Goal: Task Accomplishment & Management: Manage account settings

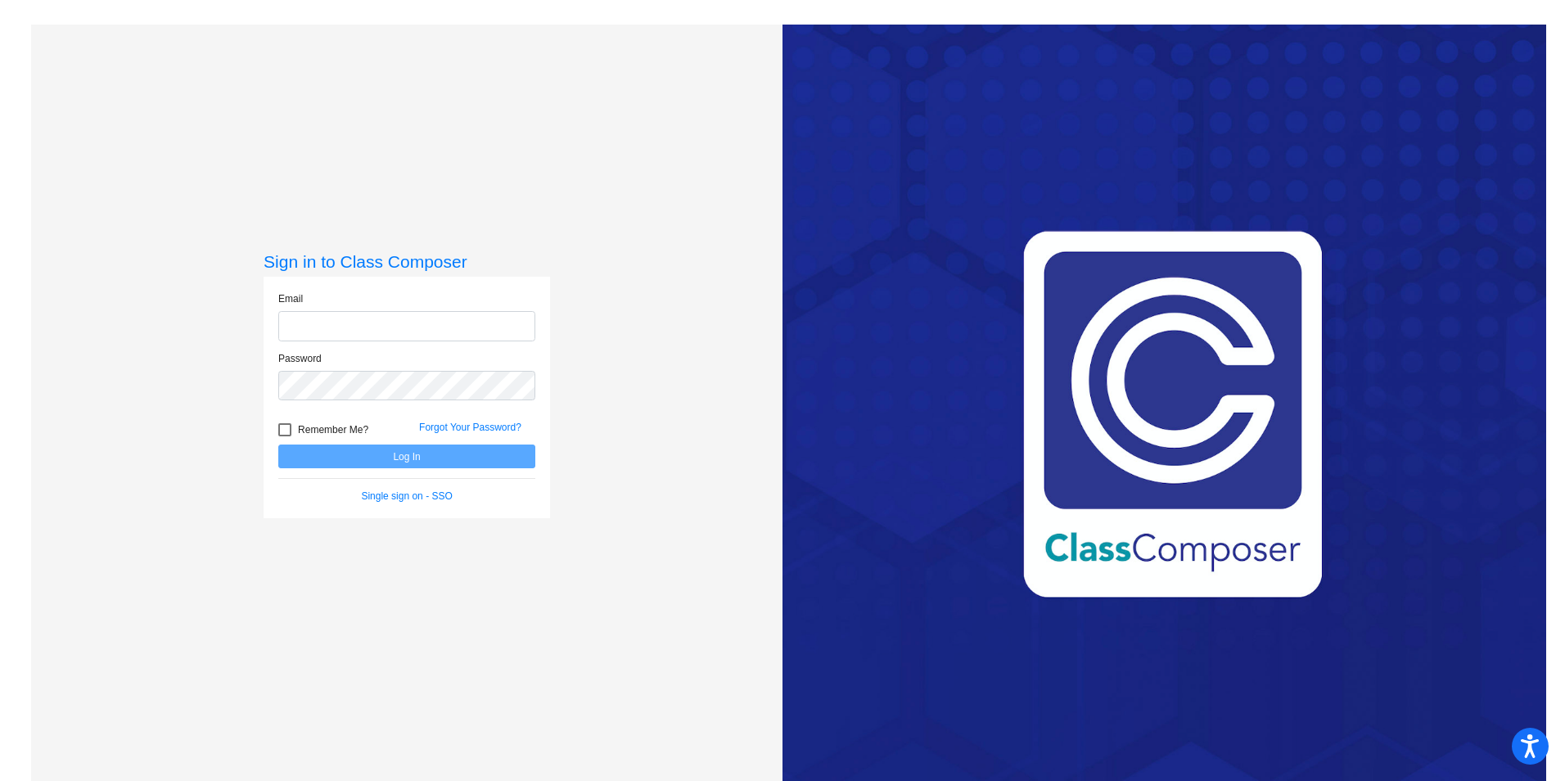
type input "[PERSON_NAME][EMAIL_ADDRESS][PERSON_NAME][DOMAIN_NAME]"
click at [285, 428] on div at bounding box center [284, 429] width 13 height 13
click at [285, 436] on input "Remember Me?" at bounding box center [284, 436] width 1 height 1
checkbox input "true"
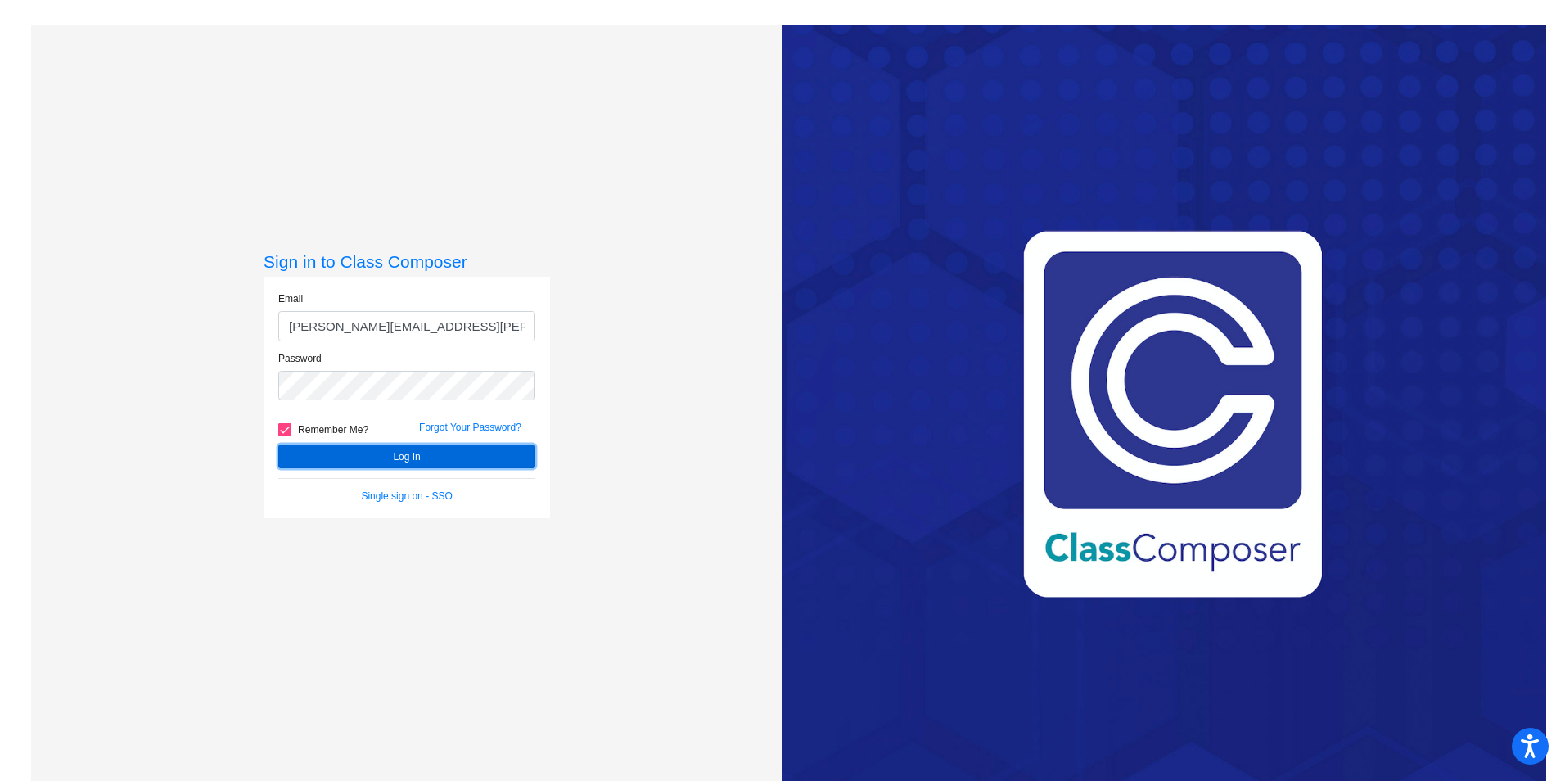
click at [355, 453] on button "Log In" at bounding box center [406, 456] width 257 height 24
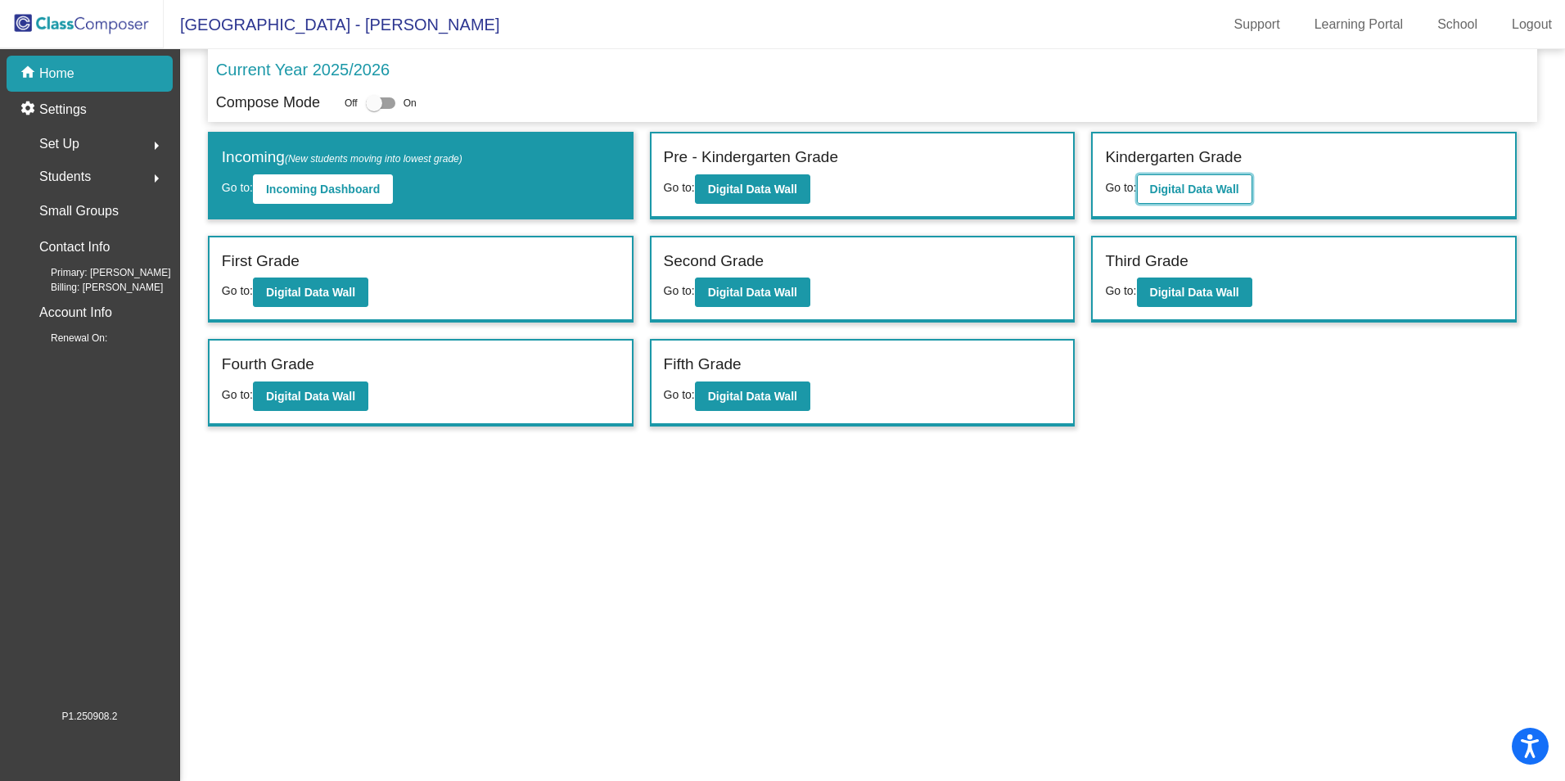
click at [1168, 176] on button "Digital Data Wall" at bounding box center [1194, 188] width 115 height 29
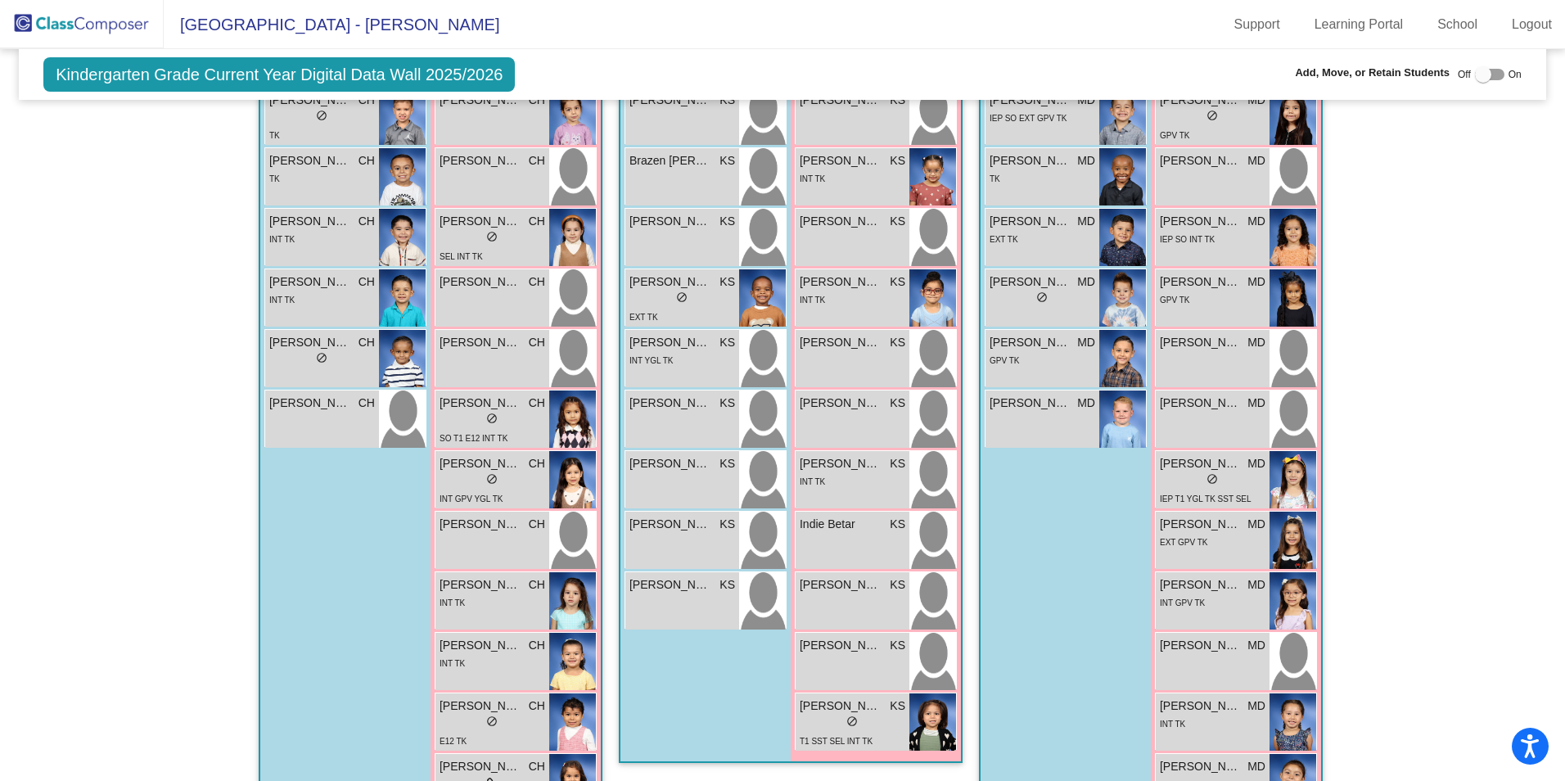
scroll to position [498, 0]
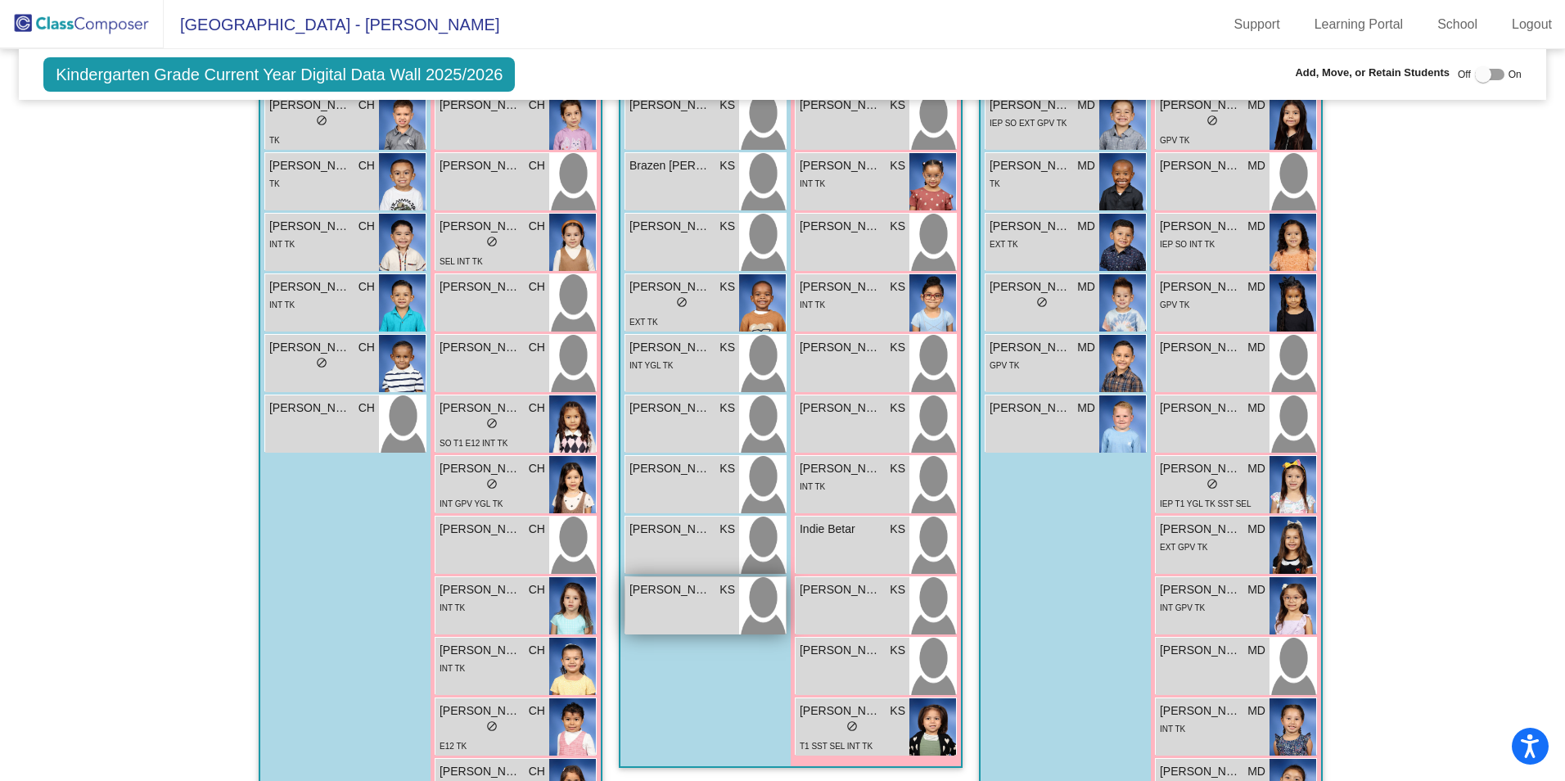
click at [688, 593] on span "[PERSON_NAME]" at bounding box center [670, 589] width 82 height 17
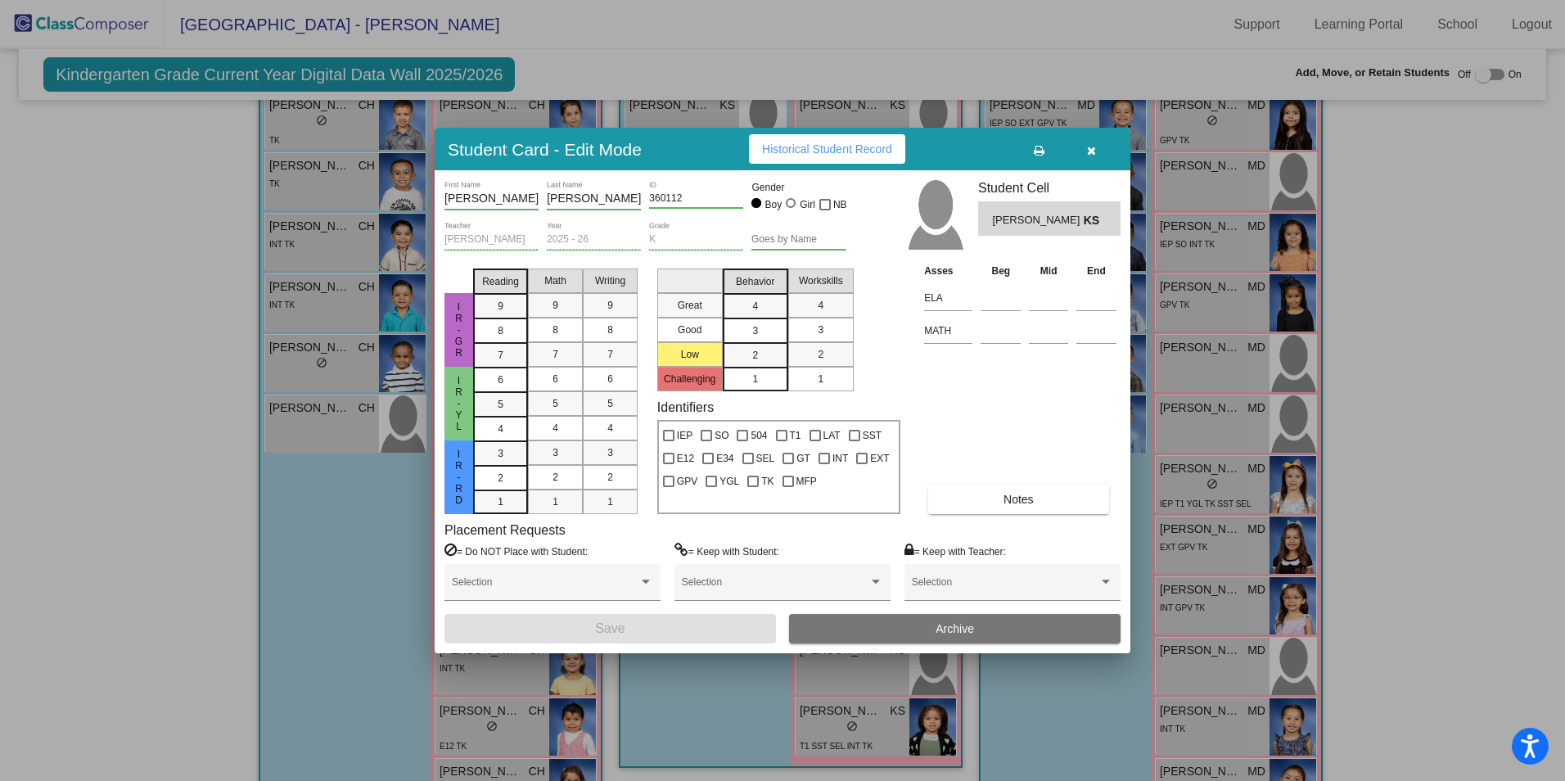
click at [859, 626] on button "Archive" at bounding box center [954, 628] width 331 height 29
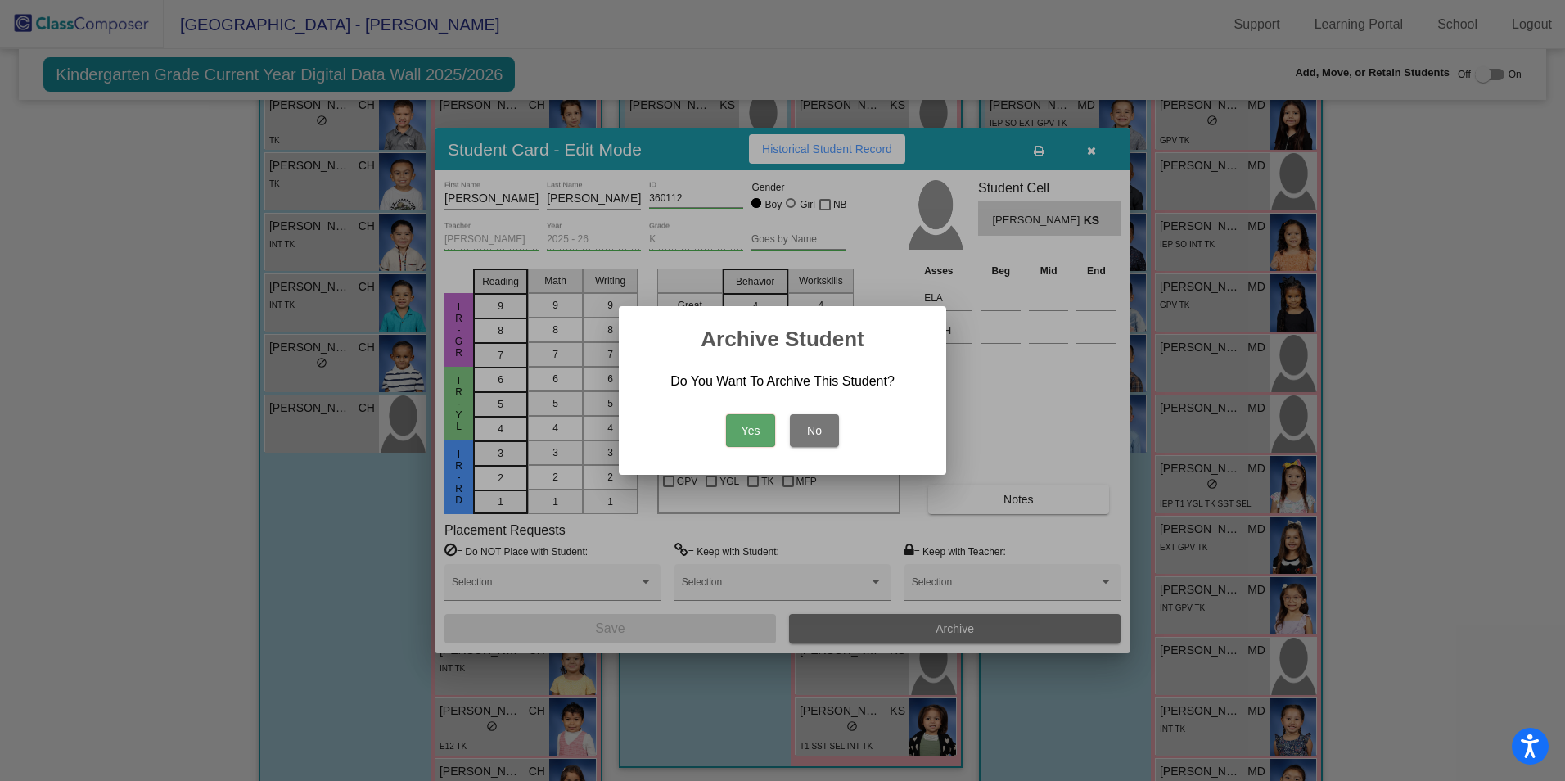
click at [753, 424] on button "Yes" at bounding box center [750, 430] width 49 height 33
